Goal: Information Seeking & Learning: Learn about a topic

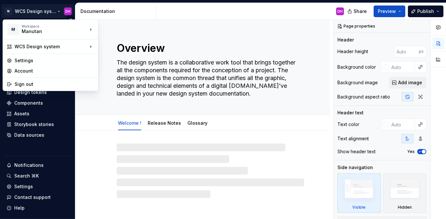
click at [51, 12] on html "M WCS Design system DH Home Documentation Analytics Code automation Design syst…" at bounding box center [223, 109] width 446 height 219
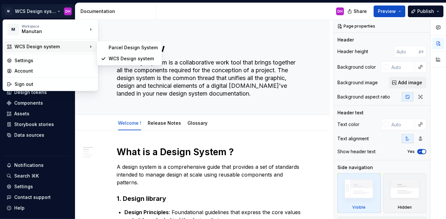
click at [53, 43] on div "WCS Design system" at bounding box center [51, 46] width 73 height 6
click at [117, 57] on div "WCS Design system" at bounding box center [133, 58] width 49 height 6
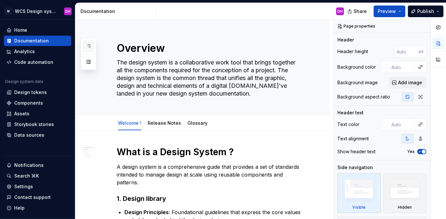
click at [88, 46] on icon "button" at bounding box center [88, 45] width 5 height 5
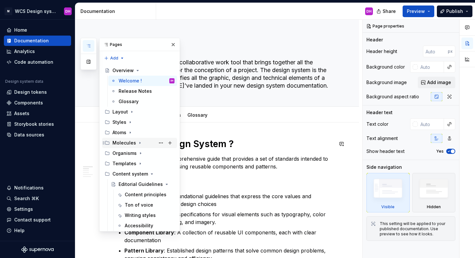
scroll to position [146, 0]
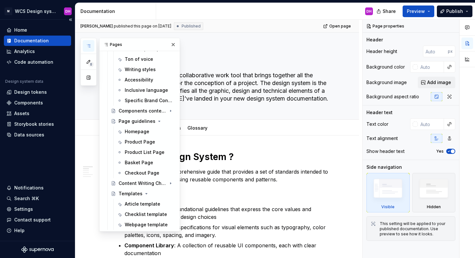
click at [40, 38] on div "Documentation" at bounding box center [31, 41] width 35 height 6
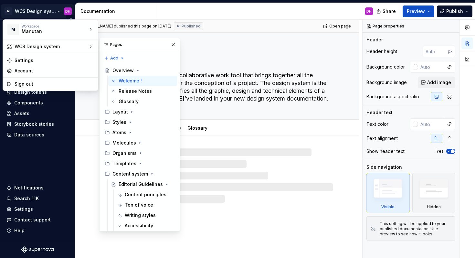
click at [33, 10] on html "M WCS Design system DH Home Documentation Analytics Code automation Design syst…" at bounding box center [237, 129] width 475 height 258
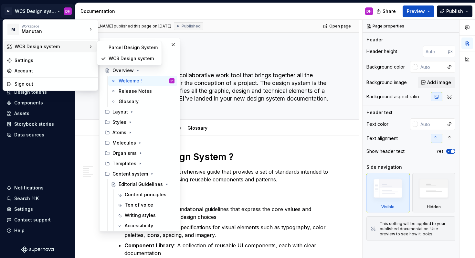
click at [51, 45] on div "WCS Design system" at bounding box center [51, 46] width 73 height 6
click at [120, 58] on div "WCS Design system" at bounding box center [133, 58] width 49 height 6
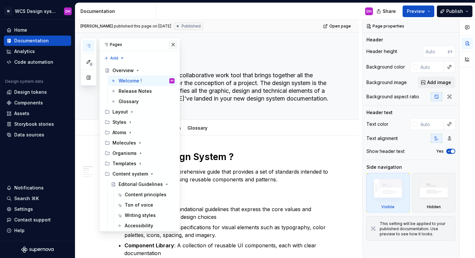
click at [172, 44] on button "button" at bounding box center [173, 44] width 9 height 9
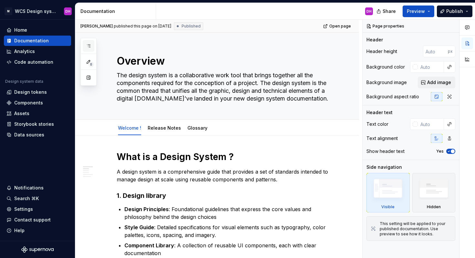
click at [89, 45] on icon "button" at bounding box center [88, 45] width 5 height 5
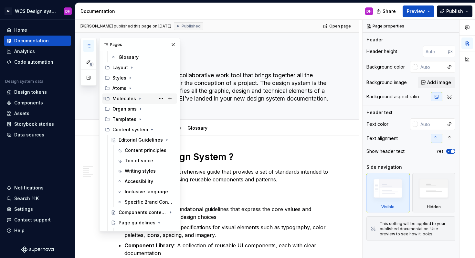
scroll to position [43, 0]
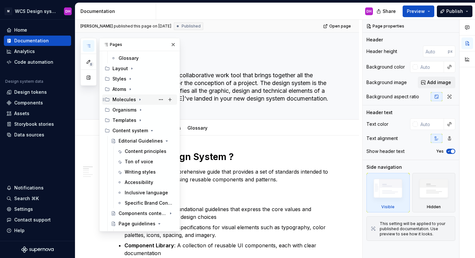
click at [130, 100] on div "Molecules" at bounding box center [125, 99] width 24 height 6
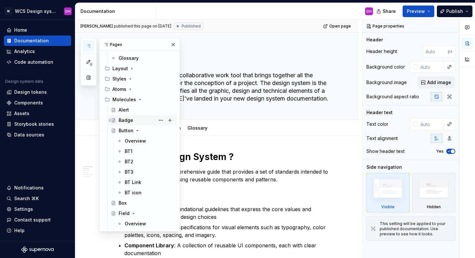
click at [134, 121] on div "Badge" at bounding box center [147, 120] width 56 height 9
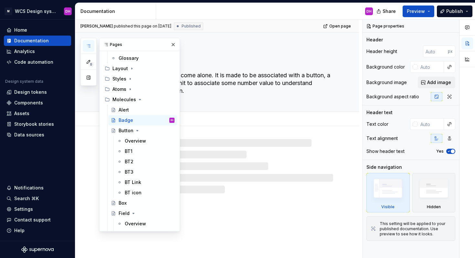
click at [249, 103] on div "Badge This component do not come alone. It is made to be associated with a butt…" at bounding box center [225, 72] width 217 height 79
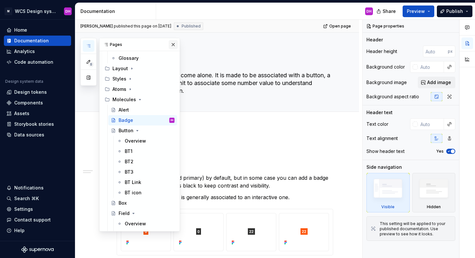
click at [172, 45] on button "button" at bounding box center [173, 44] width 9 height 9
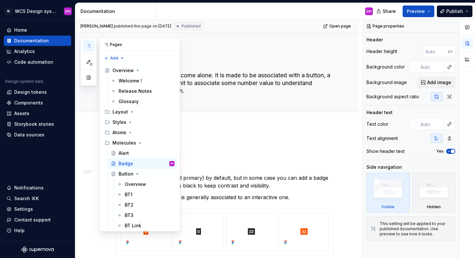
click at [89, 43] on icon "button" at bounding box center [88, 45] width 5 height 5
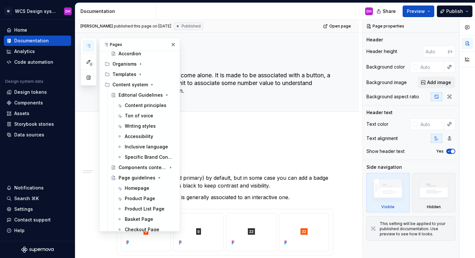
scroll to position [436, 0]
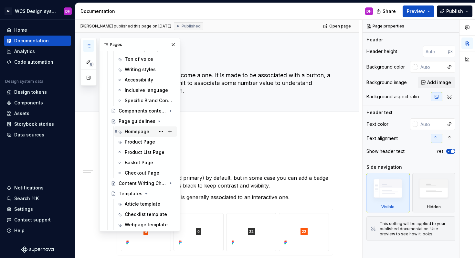
click at [135, 129] on div "Homepage" at bounding box center [137, 131] width 25 height 6
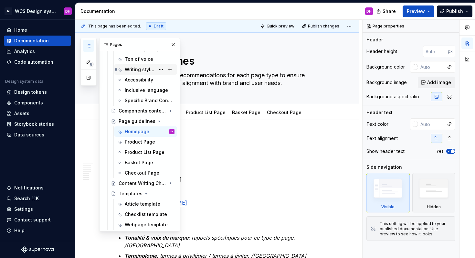
scroll to position [402, 0]
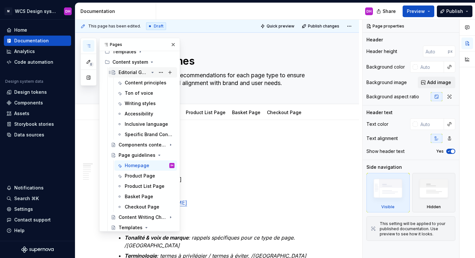
click at [138, 73] on div "Editorial Guidelines" at bounding box center [134, 72] width 30 height 6
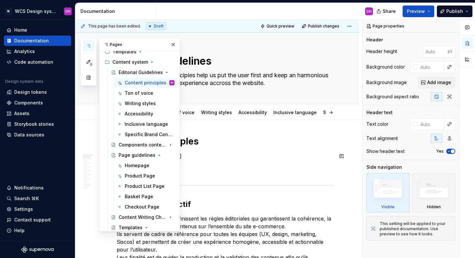
click at [236, 169] on p "Owner : [PERSON_NAME] MAJ : [DATE] Status : Draft" at bounding box center [225, 163] width 217 height 23
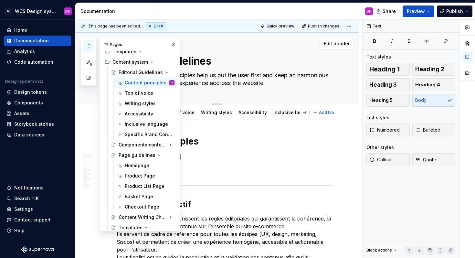
click at [216, 84] on textarea "These fundamental principles help us put the user first and keep an harmonious …" at bounding box center [223, 79] width 217 height 18
click at [216, 94] on div "Editorial Guidelines These fundamental principles help us put the user first an…" at bounding box center [225, 68] width 217 height 71
click at [173, 46] on button "button" at bounding box center [173, 44] width 9 height 9
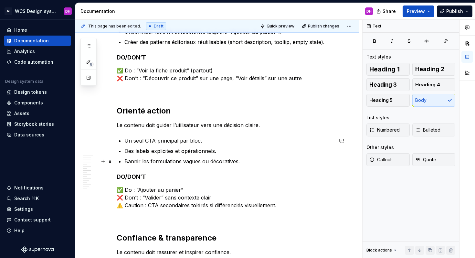
scroll to position [425, 0]
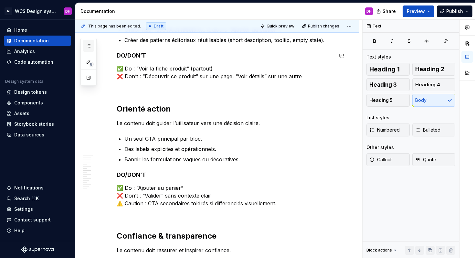
click at [86, 47] on icon "button" at bounding box center [88, 45] width 5 height 5
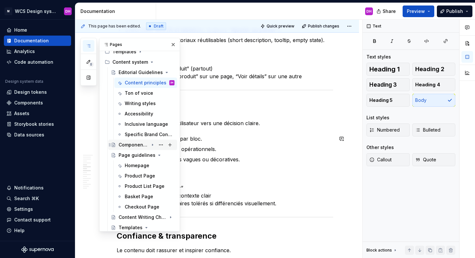
scroll to position [436, 0]
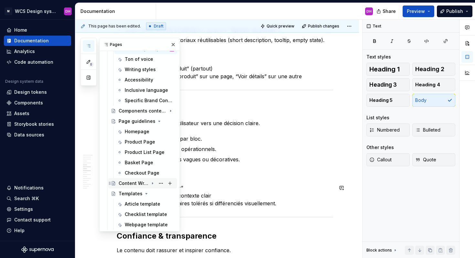
click at [152, 182] on icon "Page tree" at bounding box center [152, 183] width 5 height 5
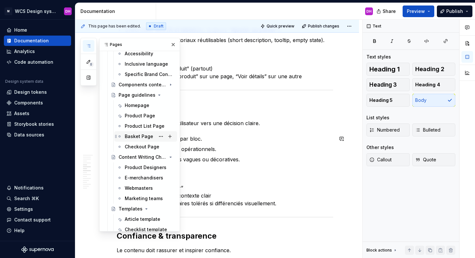
scroll to position [465, 0]
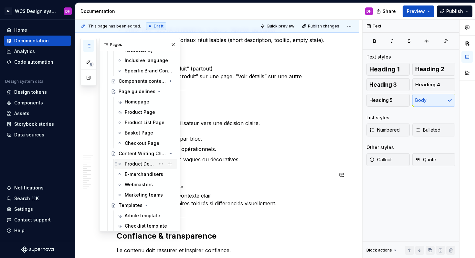
click at [138, 163] on div "Product Designers" at bounding box center [140, 164] width 30 height 6
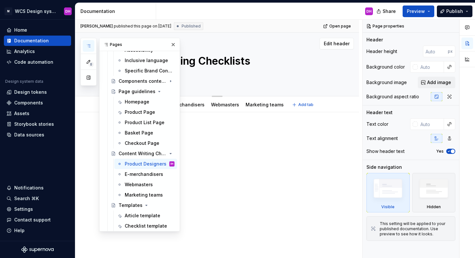
click at [221, 81] on div "Content Writing Checklists" at bounding box center [225, 64] width 217 height 63
click at [171, 47] on button "button" at bounding box center [173, 44] width 9 height 9
click at [87, 44] on icon "button" at bounding box center [88, 45] width 5 height 5
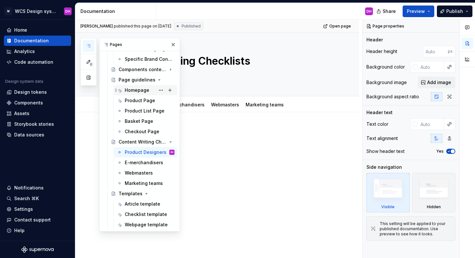
click at [139, 92] on div "Homepage" at bounding box center [137, 90] width 25 height 6
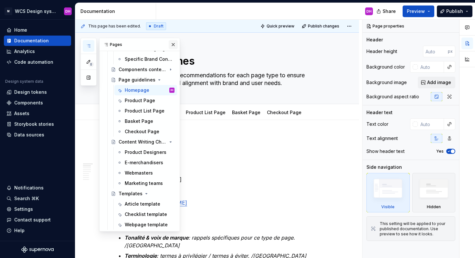
click at [170, 44] on button "button" at bounding box center [173, 44] width 9 height 9
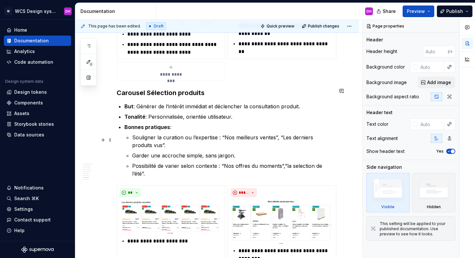
scroll to position [776, 0]
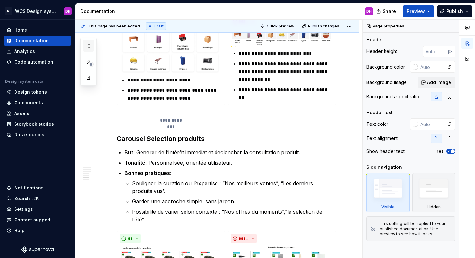
click at [88, 42] on button "button" at bounding box center [89, 46] width 12 height 12
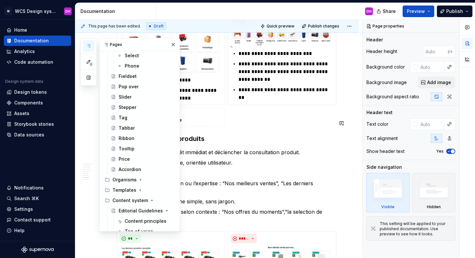
scroll to position [477, 0]
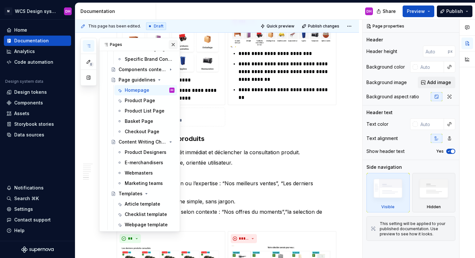
click at [174, 46] on button "button" at bounding box center [173, 44] width 9 height 9
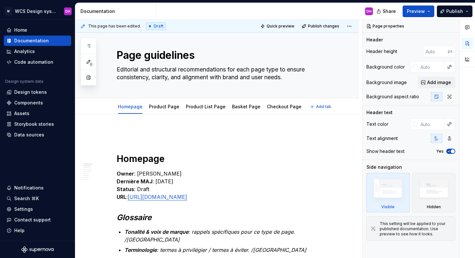
scroll to position [8, 0]
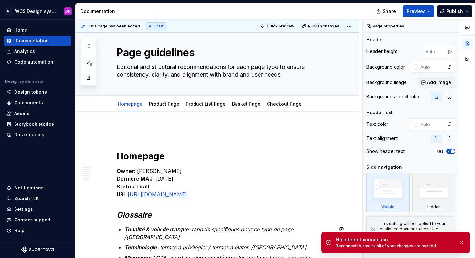
type textarea "*"
